Goal: Information Seeking & Learning: Check status

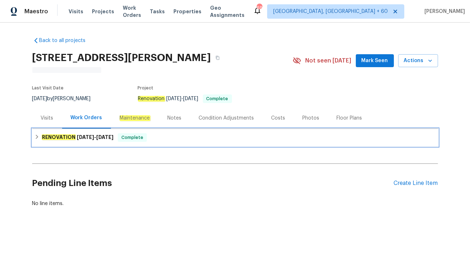
click at [117, 140] on div "RENOVATION [DATE] - [DATE] Complete" at bounding box center [235, 137] width 402 height 9
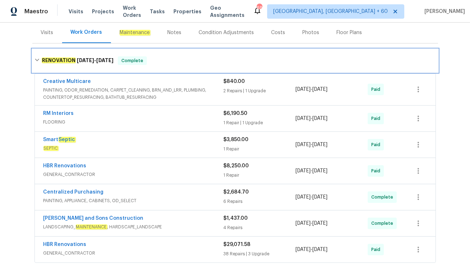
scroll to position [86, 0]
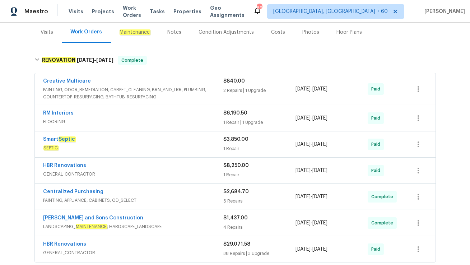
click at [42, 33] on div "Visits" at bounding box center [47, 32] width 13 height 7
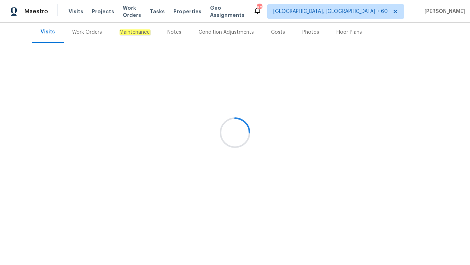
scroll to position [85, 0]
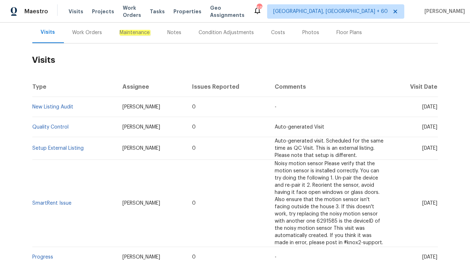
click at [77, 32] on div "Work Orders" at bounding box center [88, 32] width 30 height 7
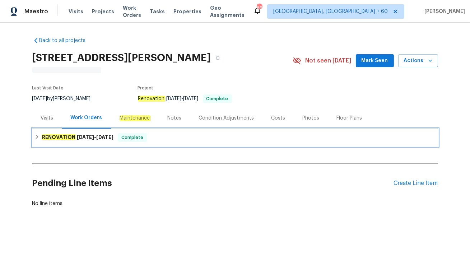
click at [98, 135] on span "[DATE] - [DATE]" at bounding box center [95, 137] width 37 height 5
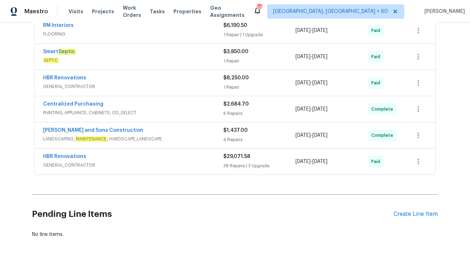
scroll to position [196, 0]
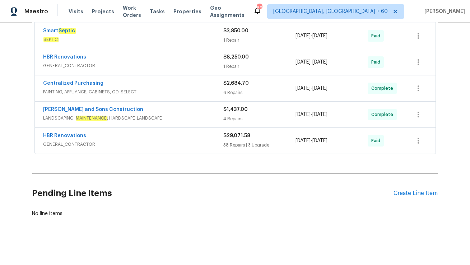
click at [129, 138] on div "HBR Renovations" at bounding box center [133, 136] width 180 height 9
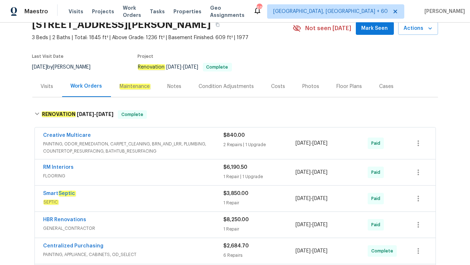
scroll to position [1540, 0]
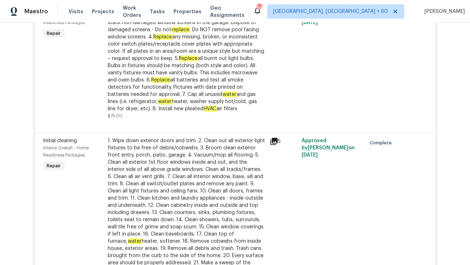
click at [147, 200] on div "1. Wipe down exterior doors and trim. 2. Clean out all exterior light fixtures …" at bounding box center [186, 212] width 157 height 151
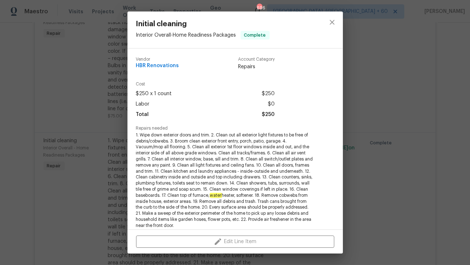
click at [74, 154] on div "Initial cleaning Interior Overall - Home Readiness Packages Complete Vendor HBR…" at bounding box center [235, 132] width 470 height 265
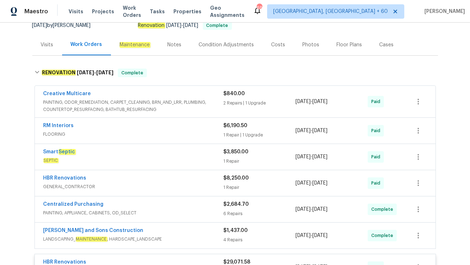
scroll to position [0, 0]
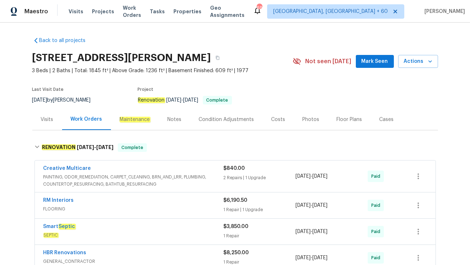
click at [117, 167] on div "Creative Multicare" at bounding box center [133, 169] width 180 height 9
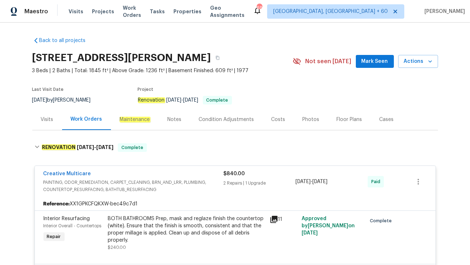
click at [39, 117] on div "Visits" at bounding box center [47, 119] width 30 height 21
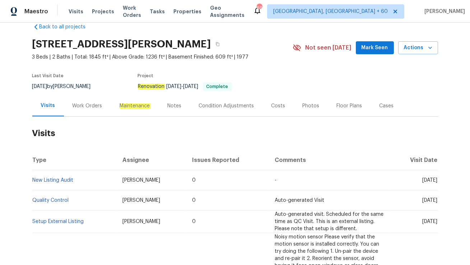
scroll to position [14, 0]
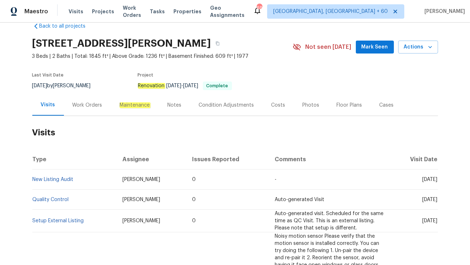
click at [82, 110] on div "Work Orders" at bounding box center [87, 104] width 47 height 21
